Goal: Check status

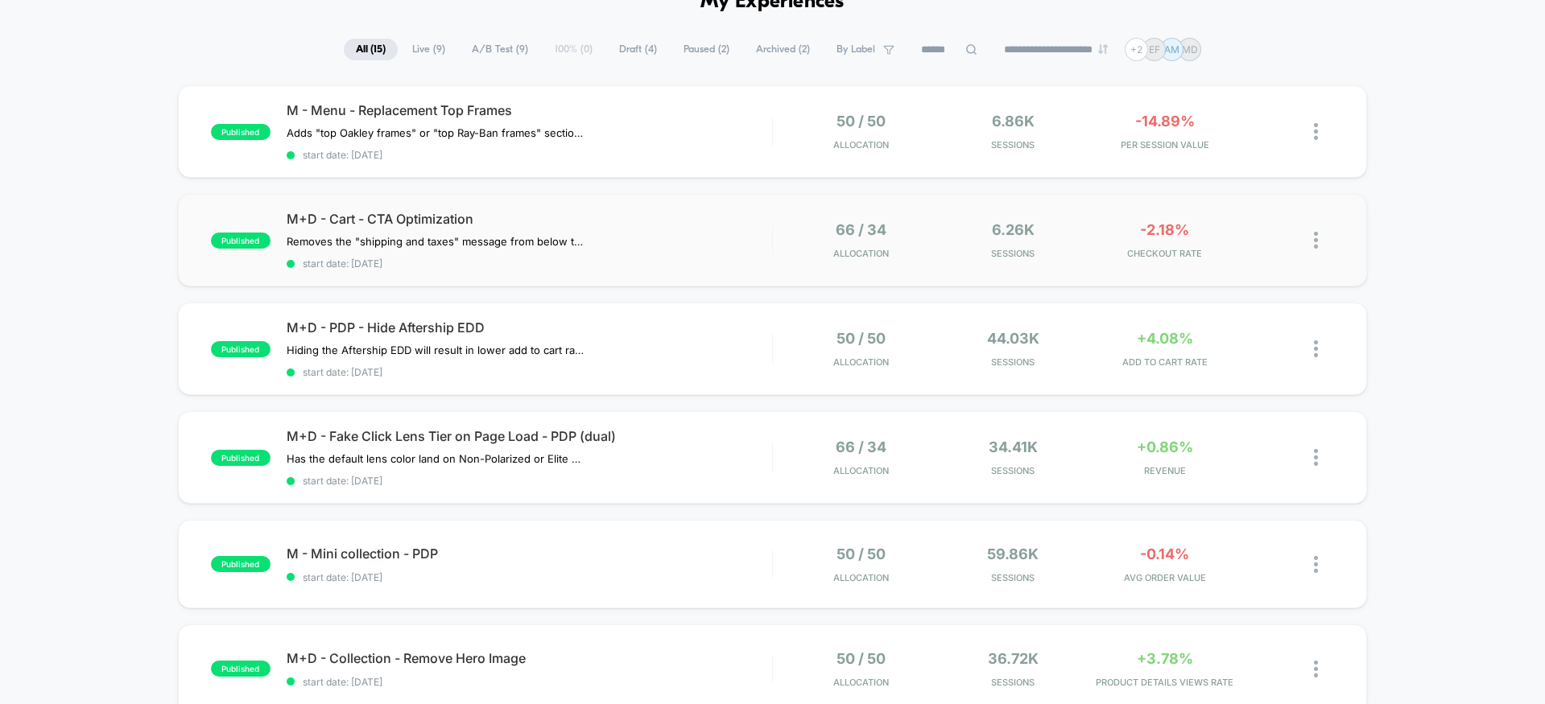
scroll to position [92, 0]
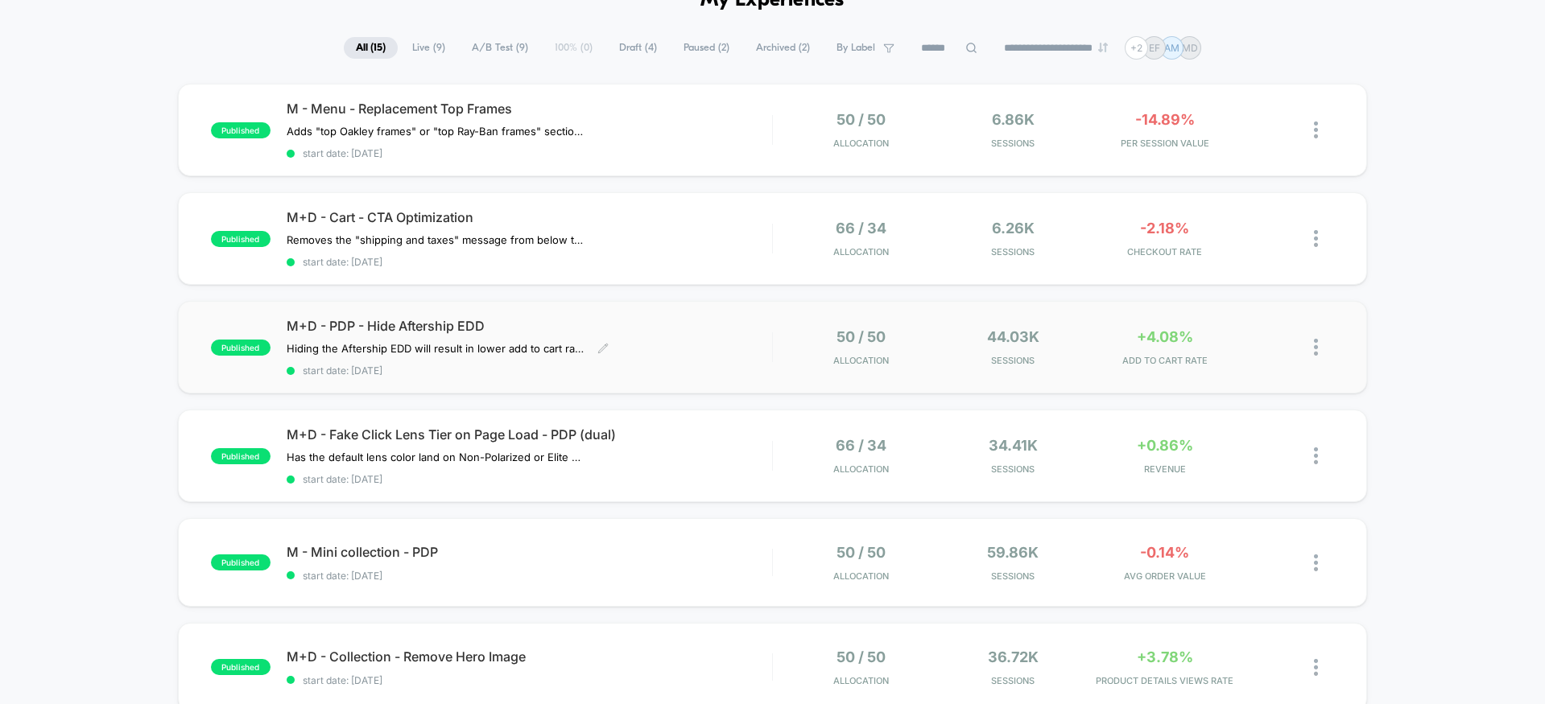
click at [712, 368] on span "start date: [DATE]" at bounding box center [529, 371] width 485 height 12
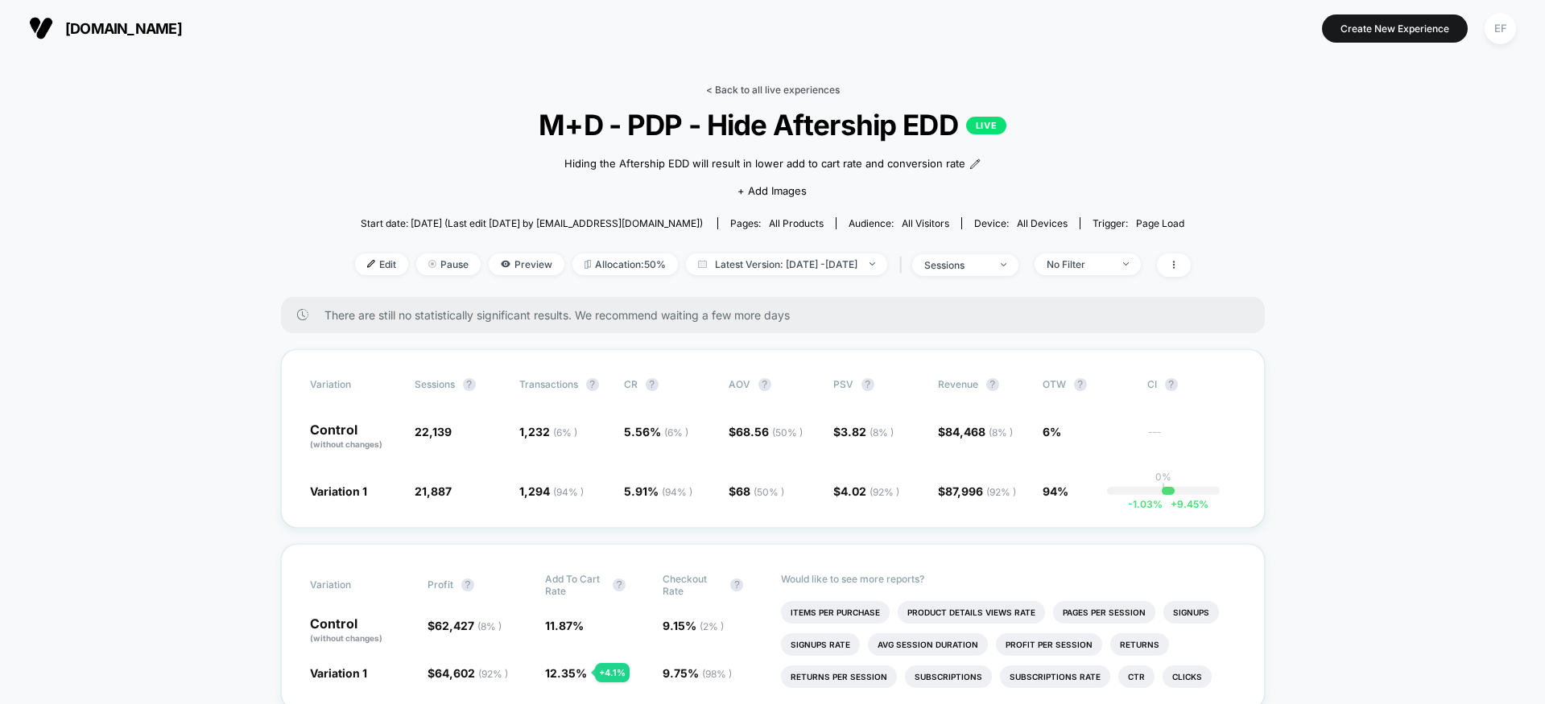
click at [782, 85] on link "< Back to all live experiences" at bounding box center [773, 90] width 134 height 12
